Goal: Transaction & Acquisition: Purchase product/service

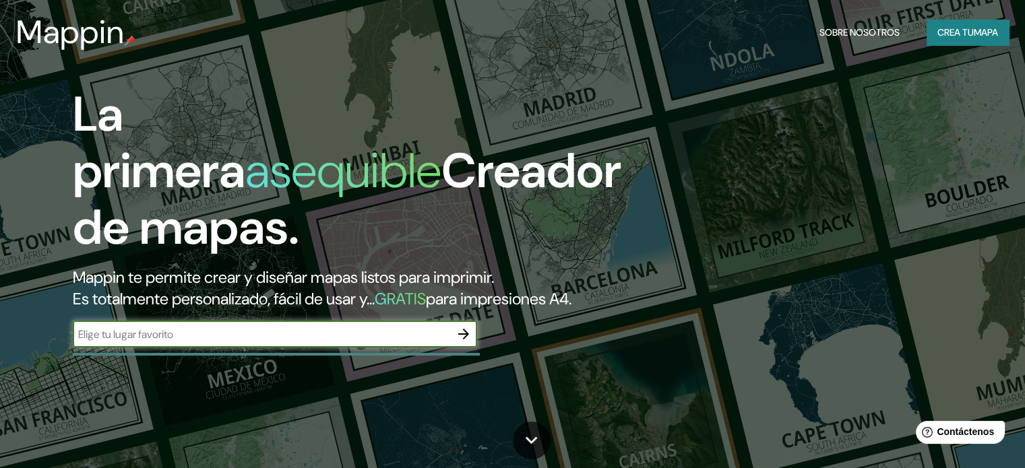
click at [329, 346] on div "​" at bounding box center [275, 334] width 404 height 27
type input "españa"
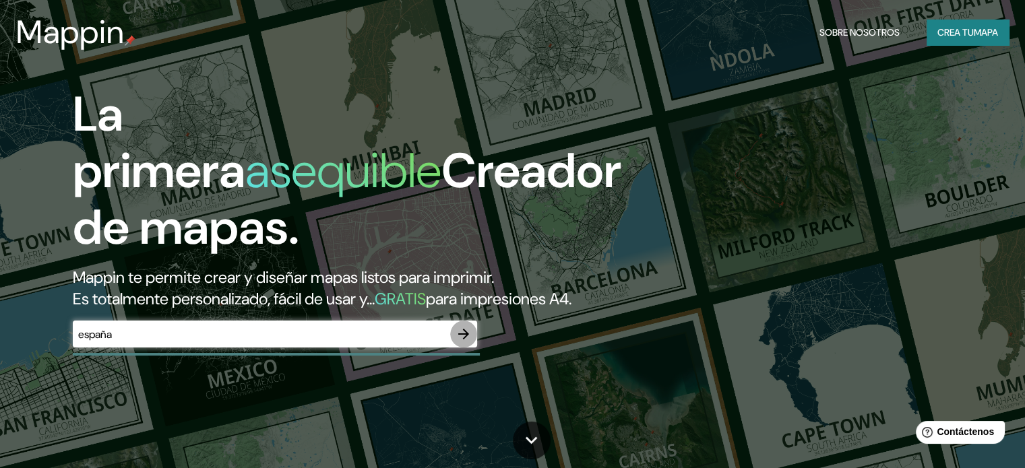
click at [466, 342] on icon "button" at bounding box center [464, 334] width 16 height 16
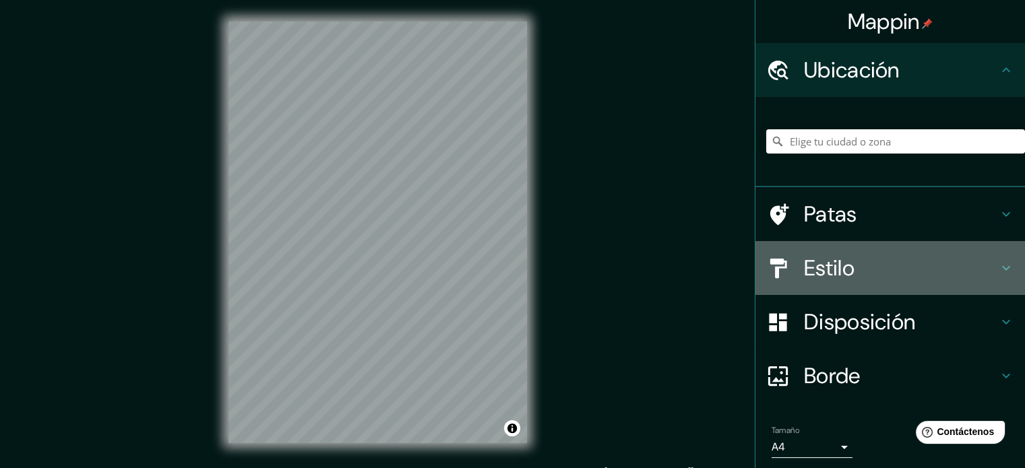
click at [860, 268] on h4 "Estilo" at bounding box center [901, 268] width 194 height 27
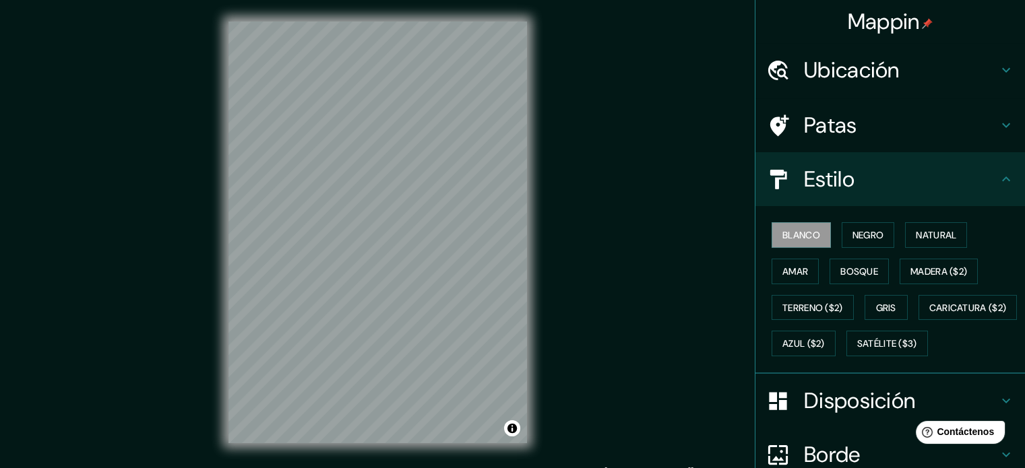
click at [838, 251] on div "Blanco Negro Natural Amar Bosque Madera ($2) Terreno ($2) Gris Caricatura ($2) …" at bounding box center [895, 289] width 259 height 145
click at [907, 230] on button "Natural" at bounding box center [936, 235] width 62 height 26
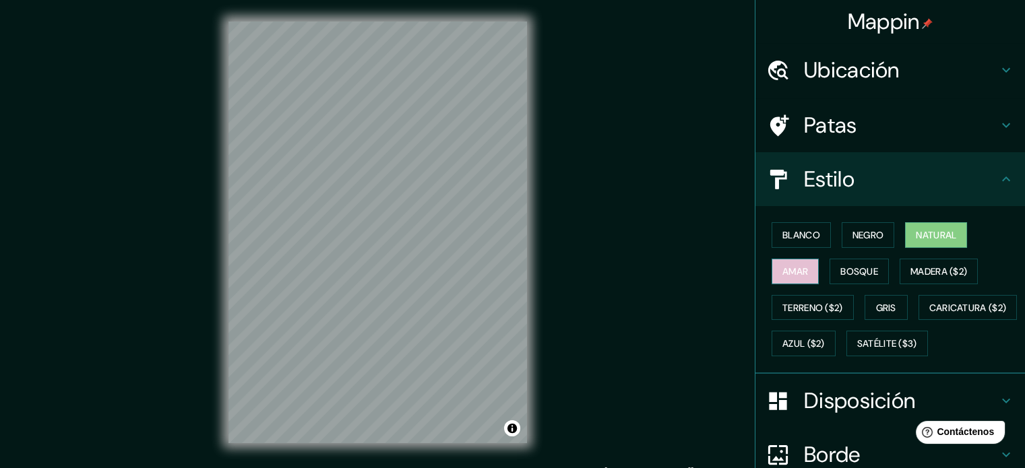
click at [784, 280] on button "Amar" at bounding box center [795, 272] width 47 height 26
click at [840, 263] on font "Bosque" at bounding box center [859, 272] width 38 height 18
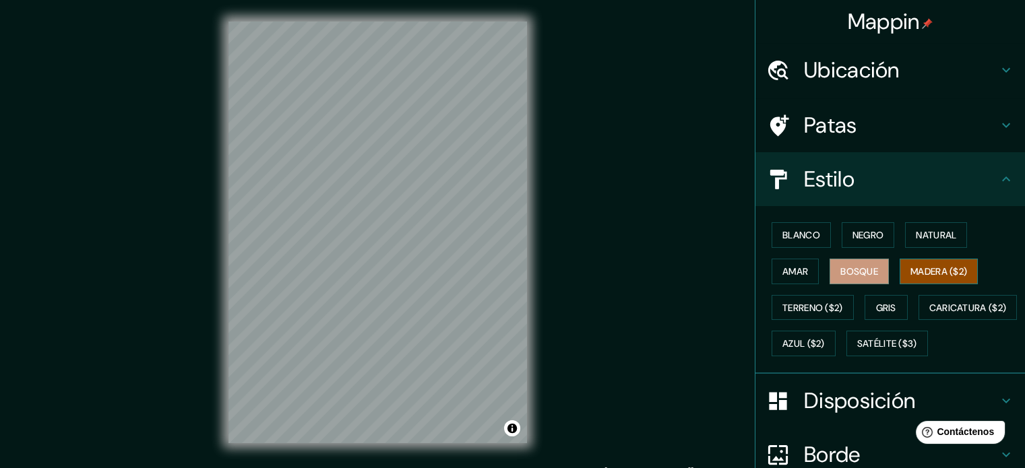
click at [922, 266] on font "Madera ($2)" at bounding box center [938, 271] width 57 height 12
click at [819, 313] on font "Terreno ($2)" at bounding box center [812, 308] width 61 height 18
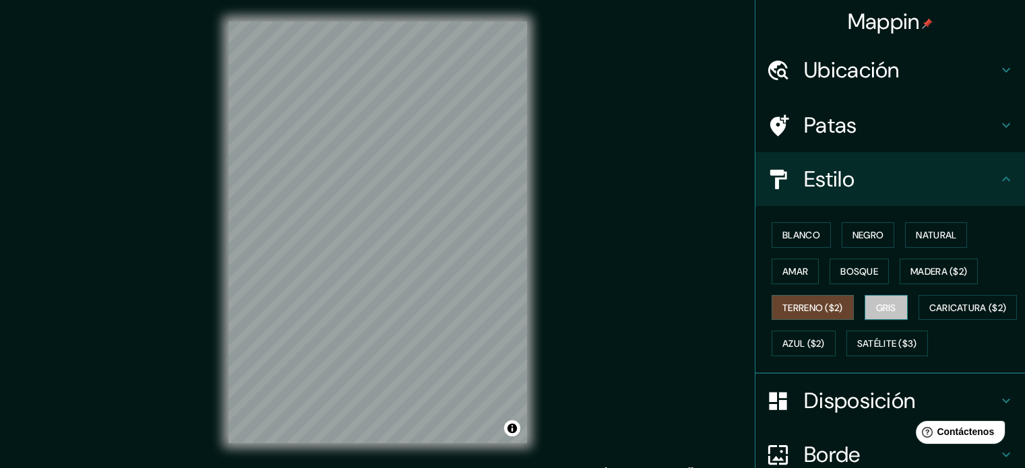
click at [876, 312] on font "Gris" at bounding box center [886, 308] width 20 height 12
click at [813, 355] on div "Blanco Negro Natural Amar Bosque Madera ($2) Terreno ($2) Gris Caricatura ($2) …" at bounding box center [895, 289] width 259 height 145
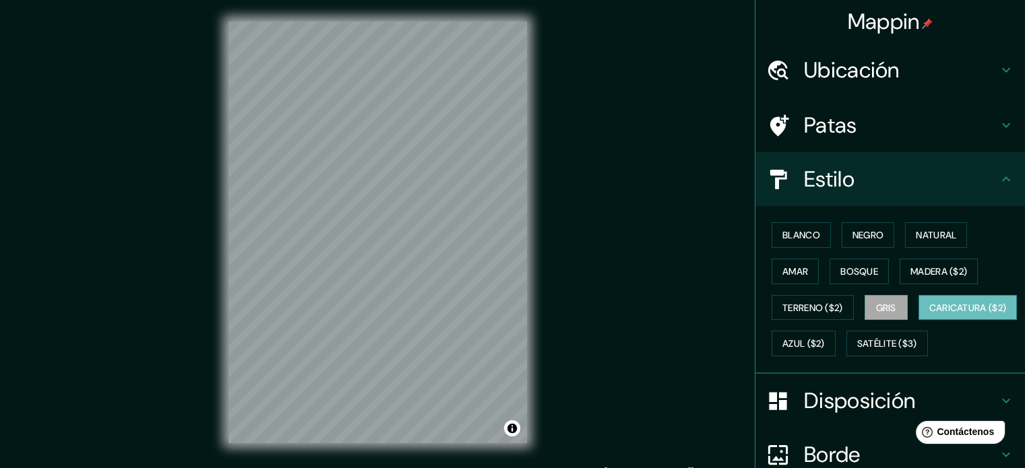
click at [929, 314] on font "Caricatura ($2)" at bounding box center [967, 308] width 77 height 12
click at [825, 344] on font "Azul ($2)" at bounding box center [803, 344] width 42 height 12
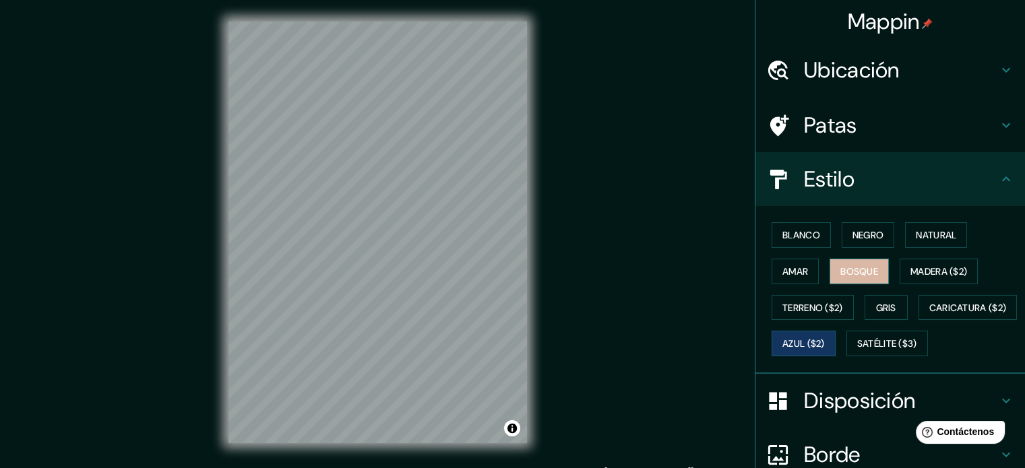
click at [829, 276] on button "Bosque" at bounding box center [858, 272] width 59 height 26
click at [803, 274] on button "Amar" at bounding box center [795, 272] width 47 height 26
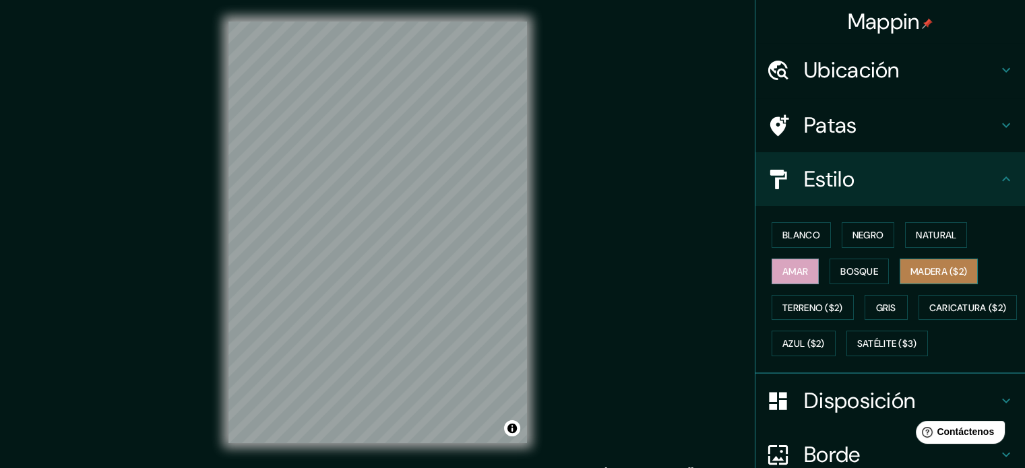
click at [910, 267] on font "Madera ($2)" at bounding box center [938, 271] width 57 height 12
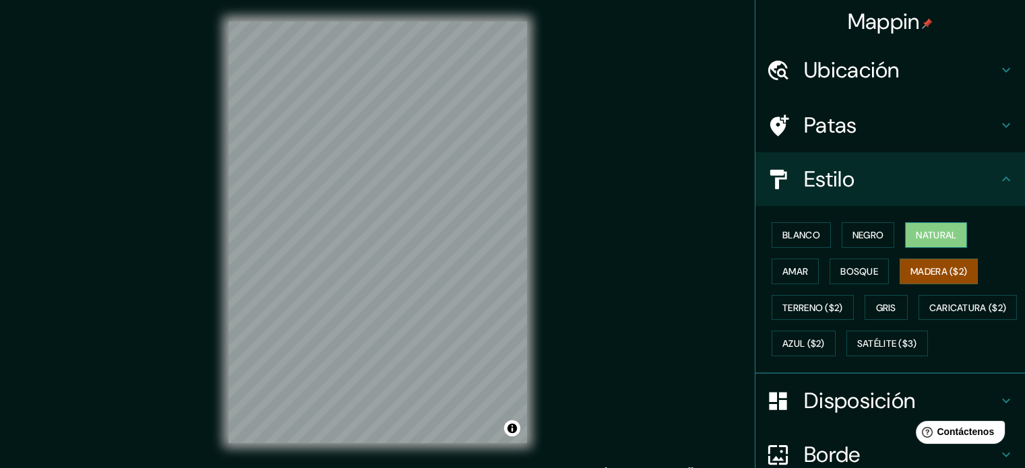
click at [918, 232] on font "Natural" at bounding box center [936, 235] width 40 height 12
click at [852, 234] on font "Negro" at bounding box center [868, 235] width 32 height 12
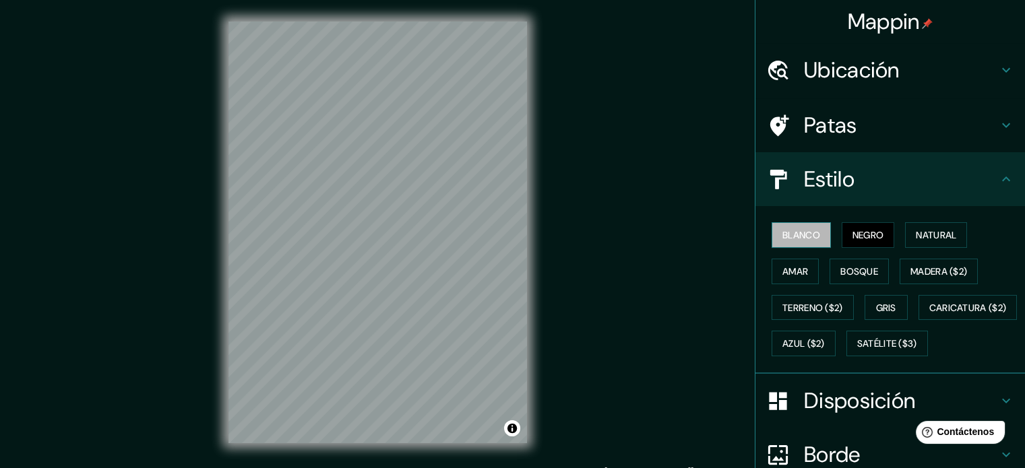
click at [801, 239] on font "Blanco" at bounding box center [801, 235] width 38 height 12
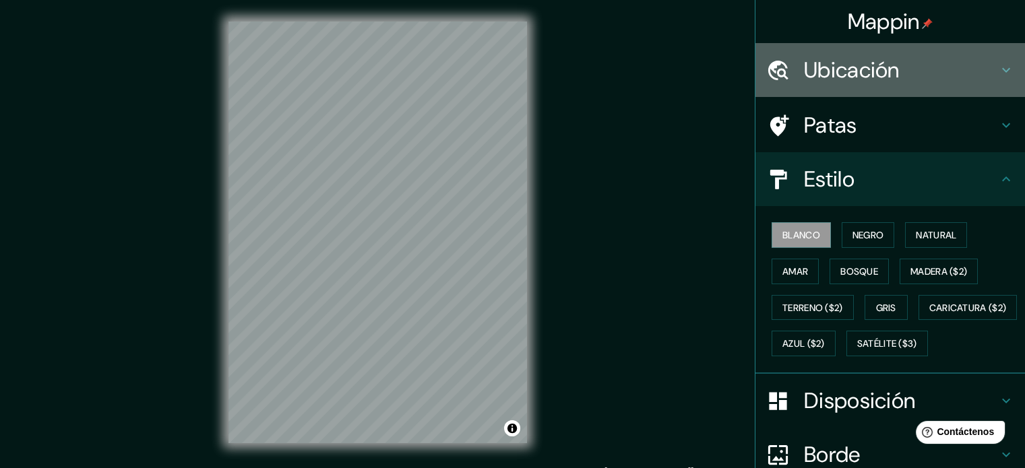
click at [819, 72] on font "Ubicación" at bounding box center [852, 70] width 96 height 28
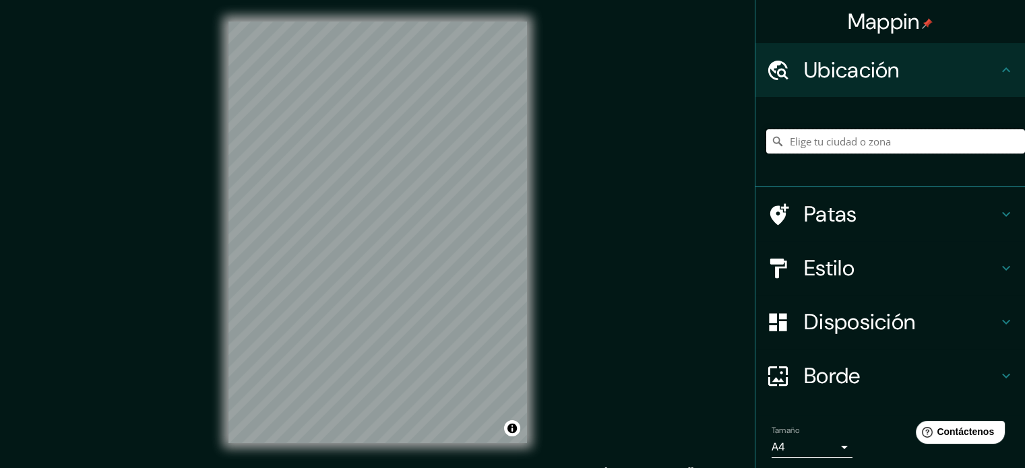
click at [838, 144] on input "Elige tu ciudad o zona" at bounding box center [895, 141] width 259 height 24
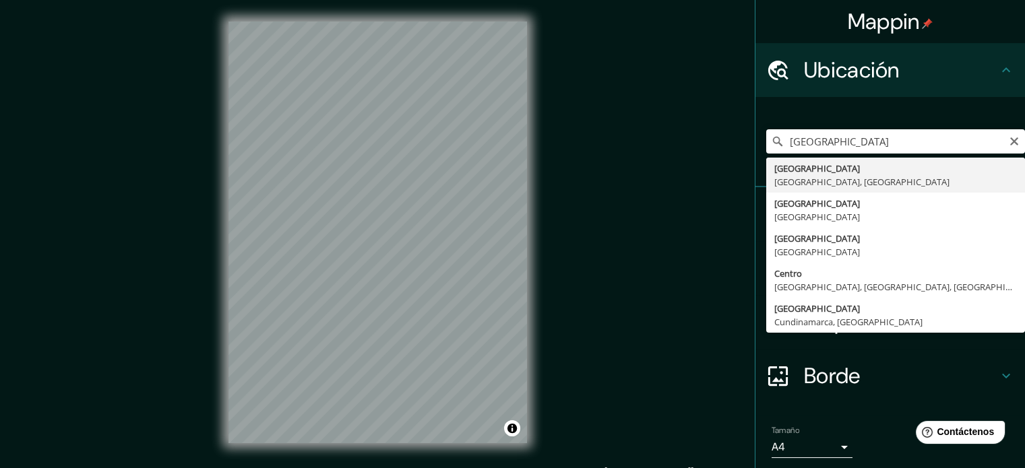
type input "[GEOGRAPHIC_DATA], [GEOGRAPHIC_DATA], [GEOGRAPHIC_DATA]"
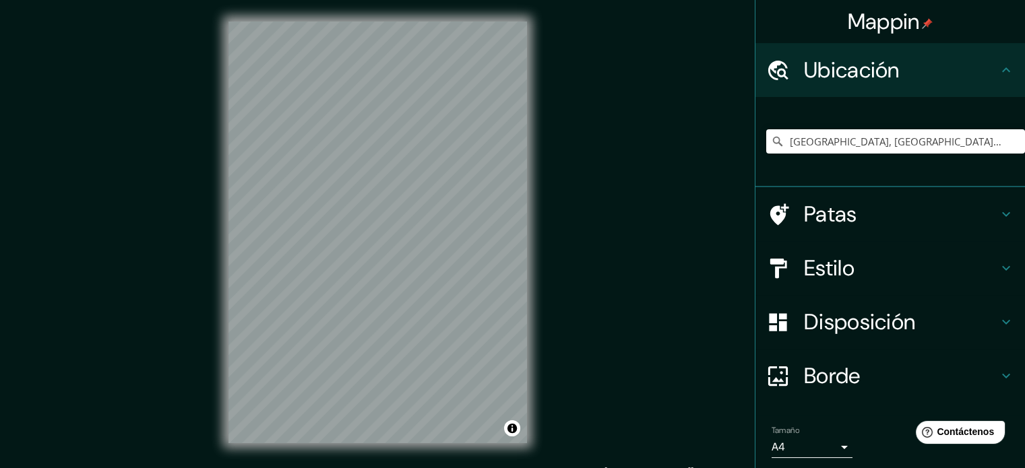
scroll to position [46, 0]
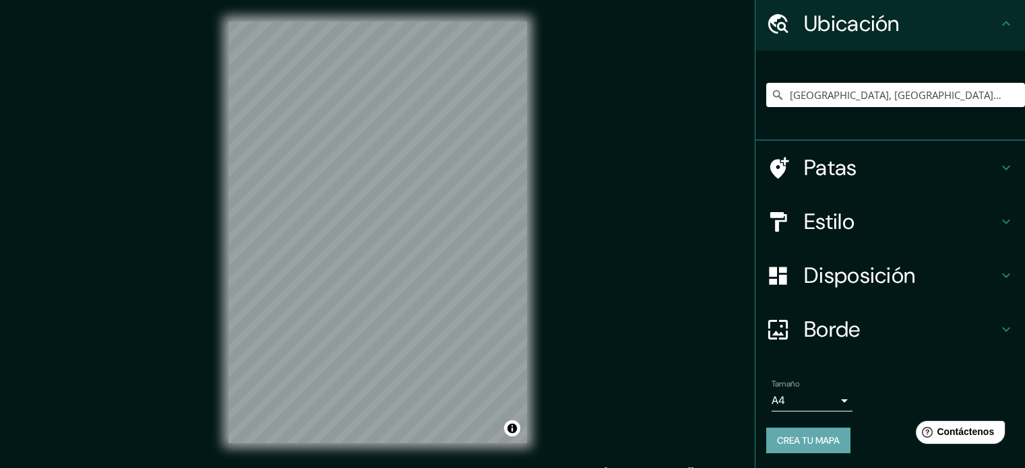
click at [803, 438] on font "Crea tu mapa" at bounding box center [808, 441] width 63 height 12
